Goal: Check status: Check status

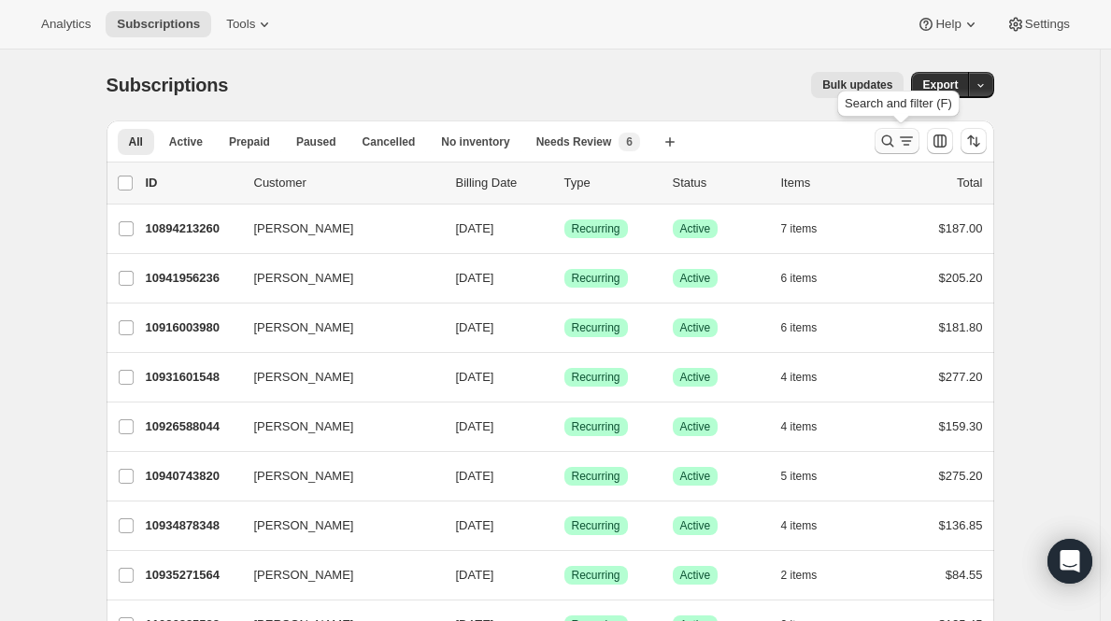
click at [897, 141] on icon "Search and filter results" at bounding box center [887, 141] width 19 height 19
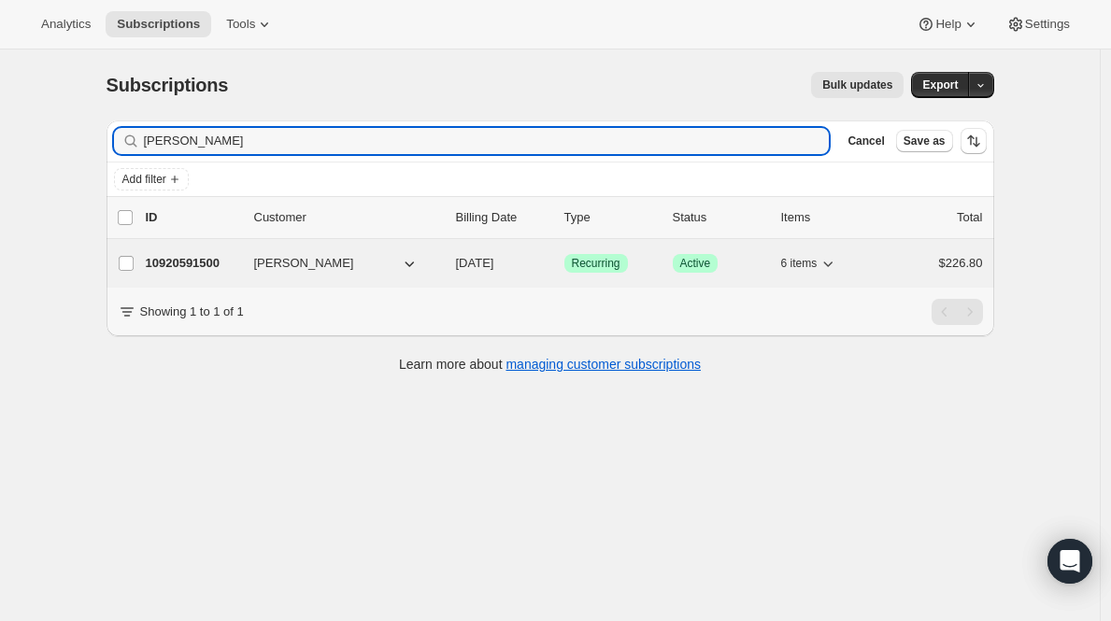
type input "[PERSON_NAME]"
click at [184, 273] on div "10920591500 [PERSON_NAME] [DATE] Success Recurring Success Active 6 items $226.…" at bounding box center [564, 263] width 837 height 26
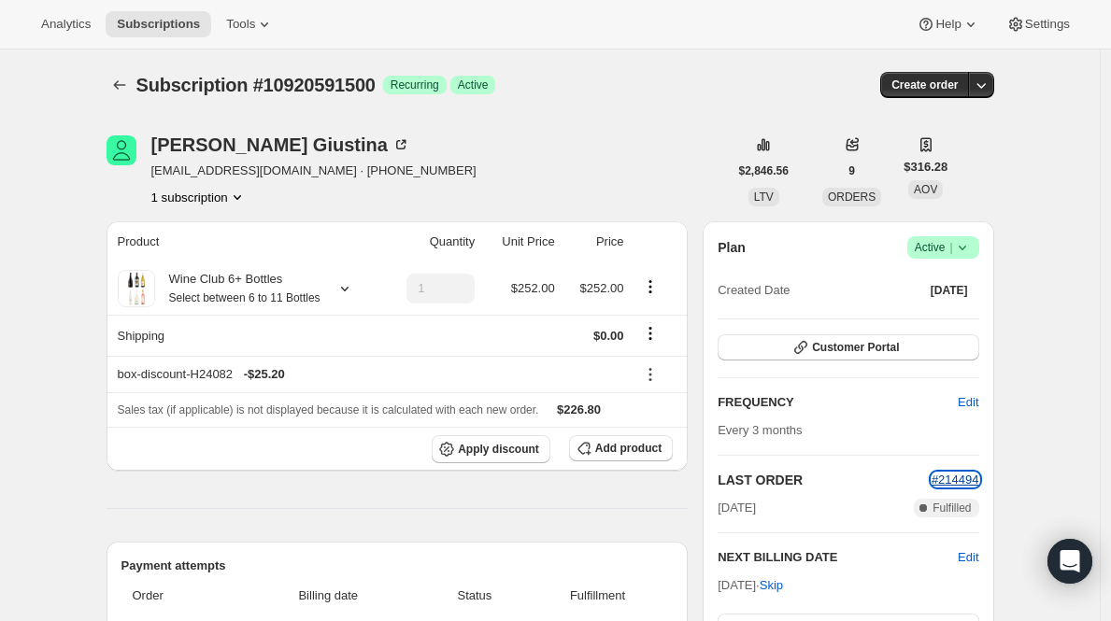
click at [979, 479] on span "#214494" at bounding box center [955, 480] width 48 height 14
click at [129, 78] on icon "Subscriptions" at bounding box center [119, 85] width 19 height 19
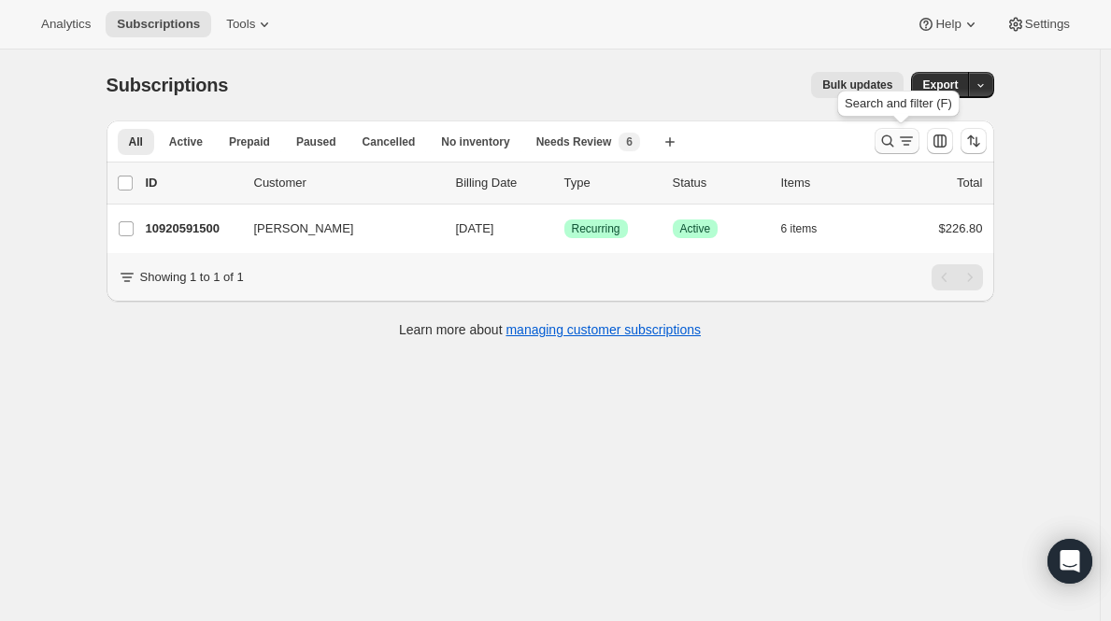
click at [894, 135] on icon "Search and filter results" at bounding box center [887, 141] width 19 height 19
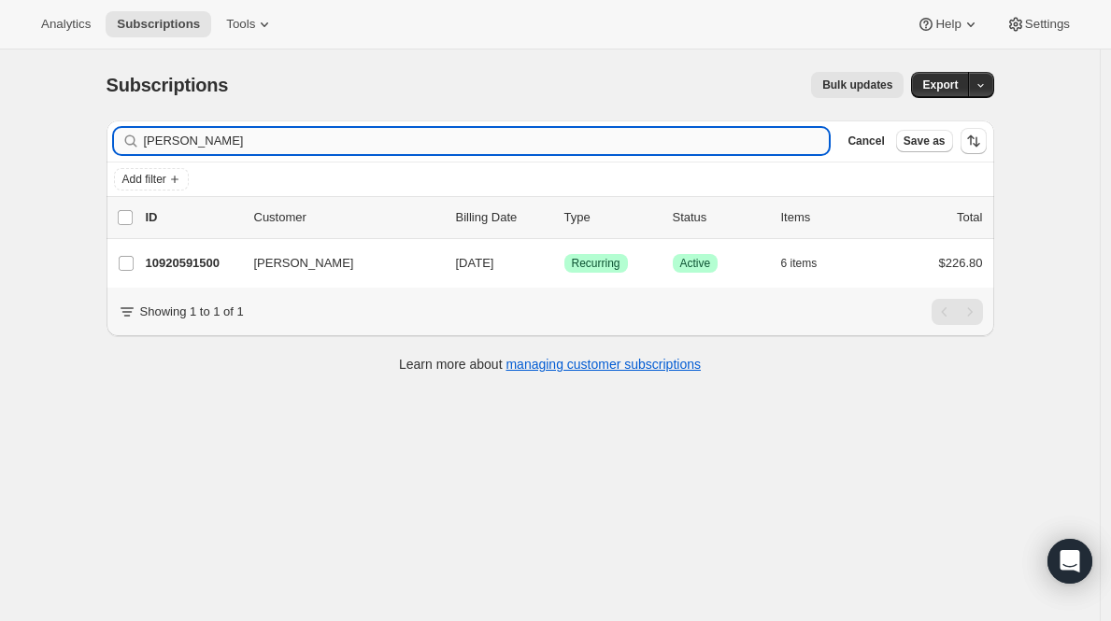
click at [374, 135] on input "[PERSON_NAME]" at bounding box center [487, 141] width 686 height 26
type input "[PERSON_NAME]"
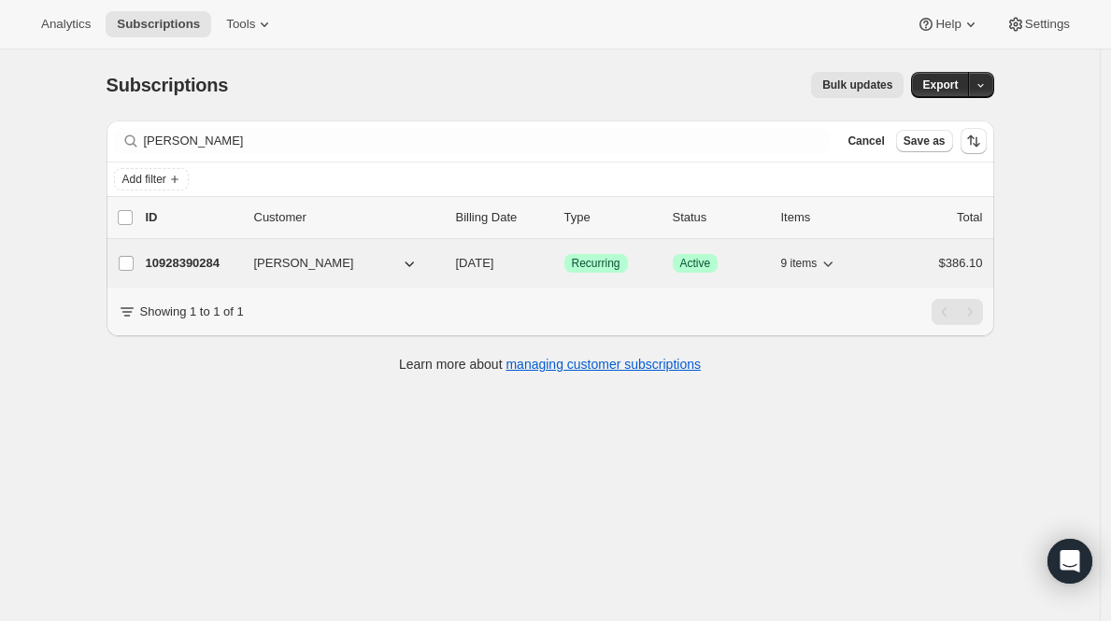
click at [221, 250] on div "10928390284 [PERSON_NAME] [DATE] Success Recurring Success Active 9 items $386.…" at bounding box center [564, 263] width 837 height 26
